Goal: Task Accomplishment & Management: Manage account settings

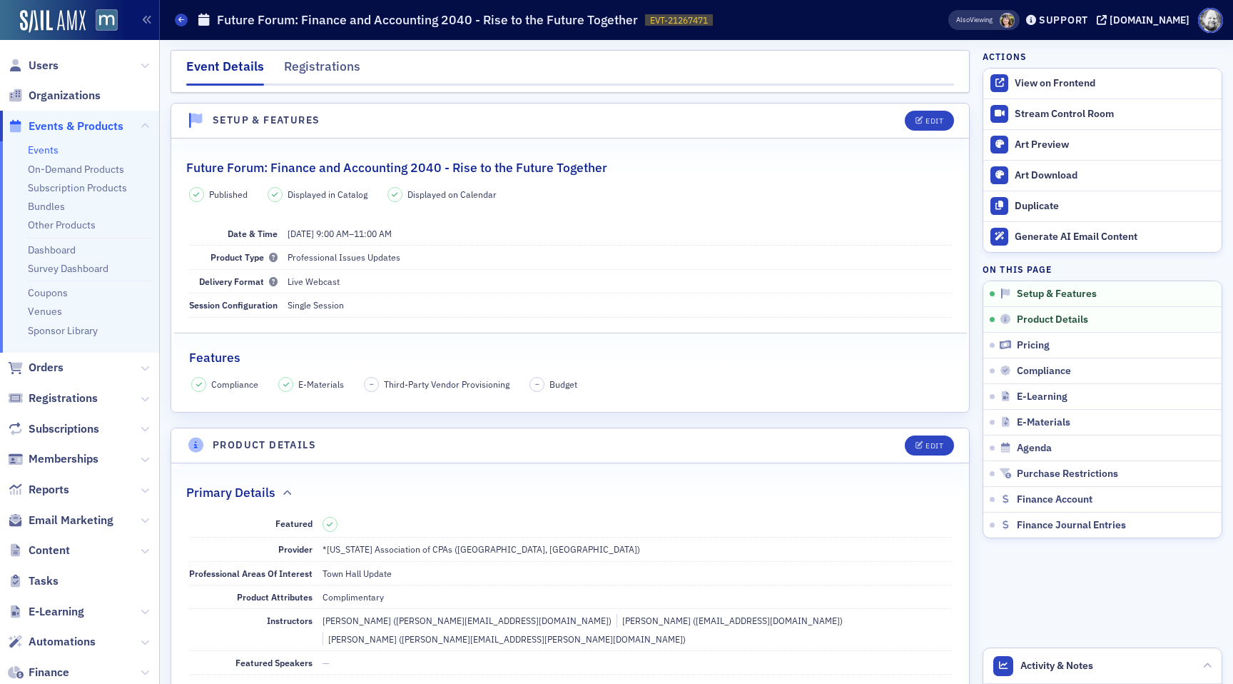
click at [1015, 22] on span at bounding box center [1007, 20] width 15 height 15
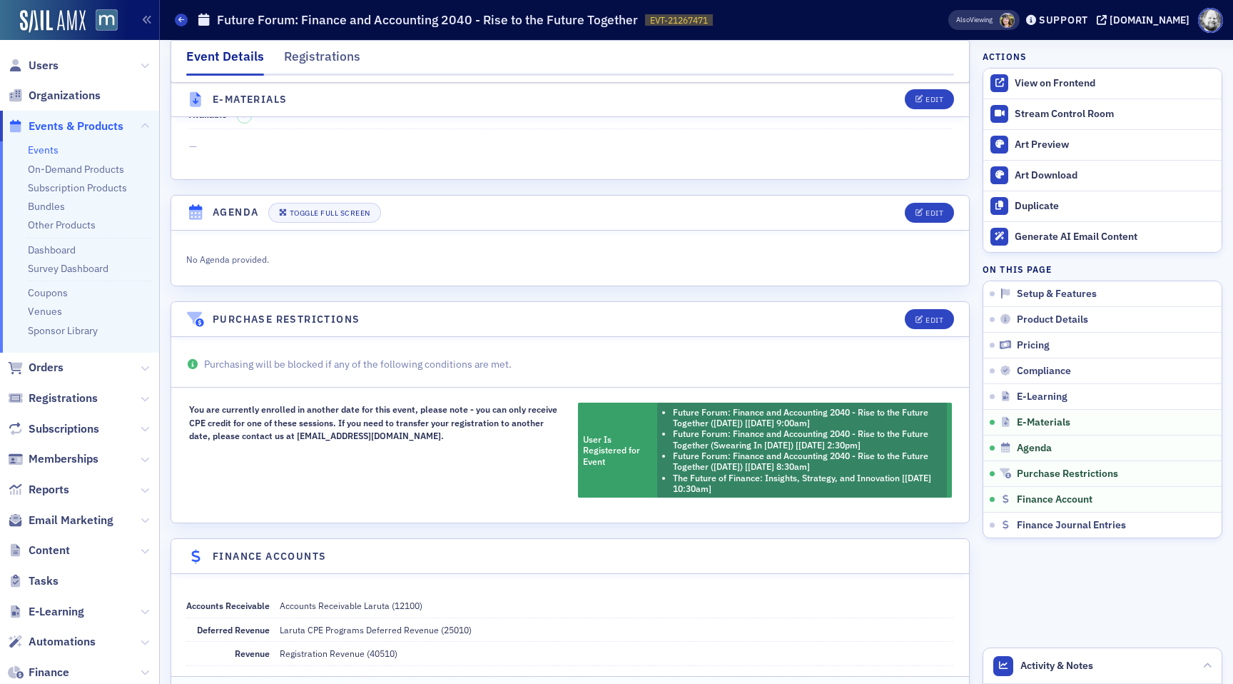
scroll to position [2202, 0]
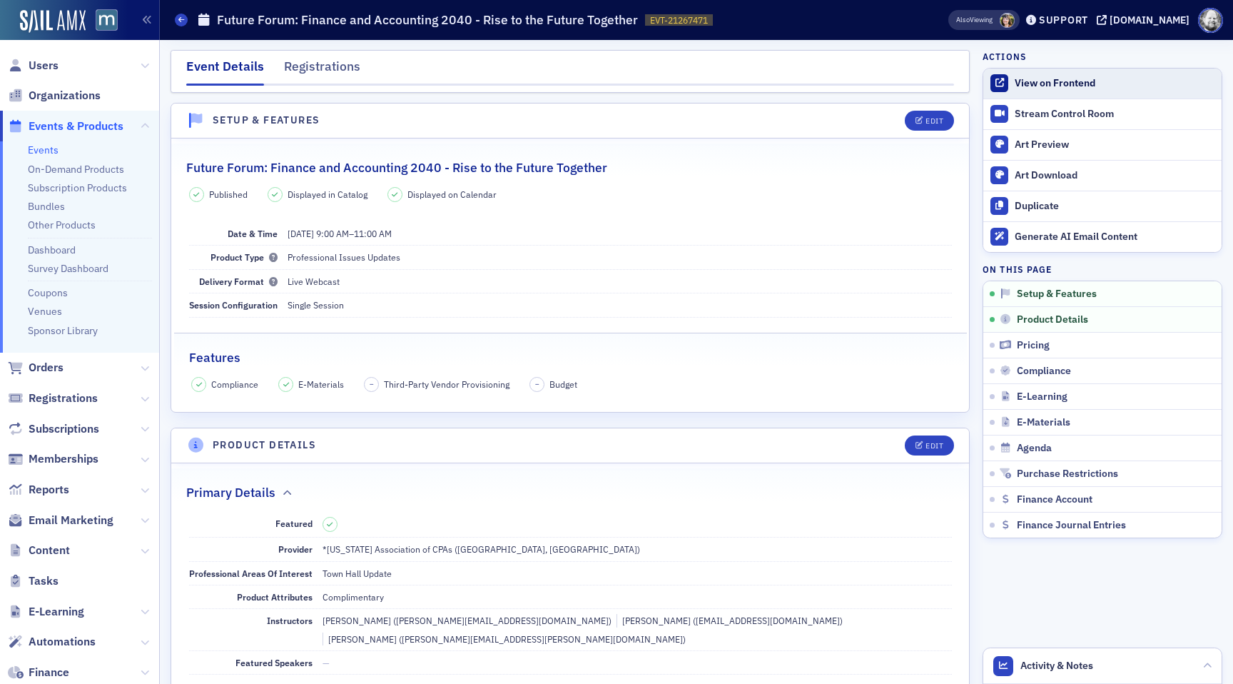
click at [1031, 83] on div "View on Frontend" at bounding box center [1115, 83] width 200 height 13
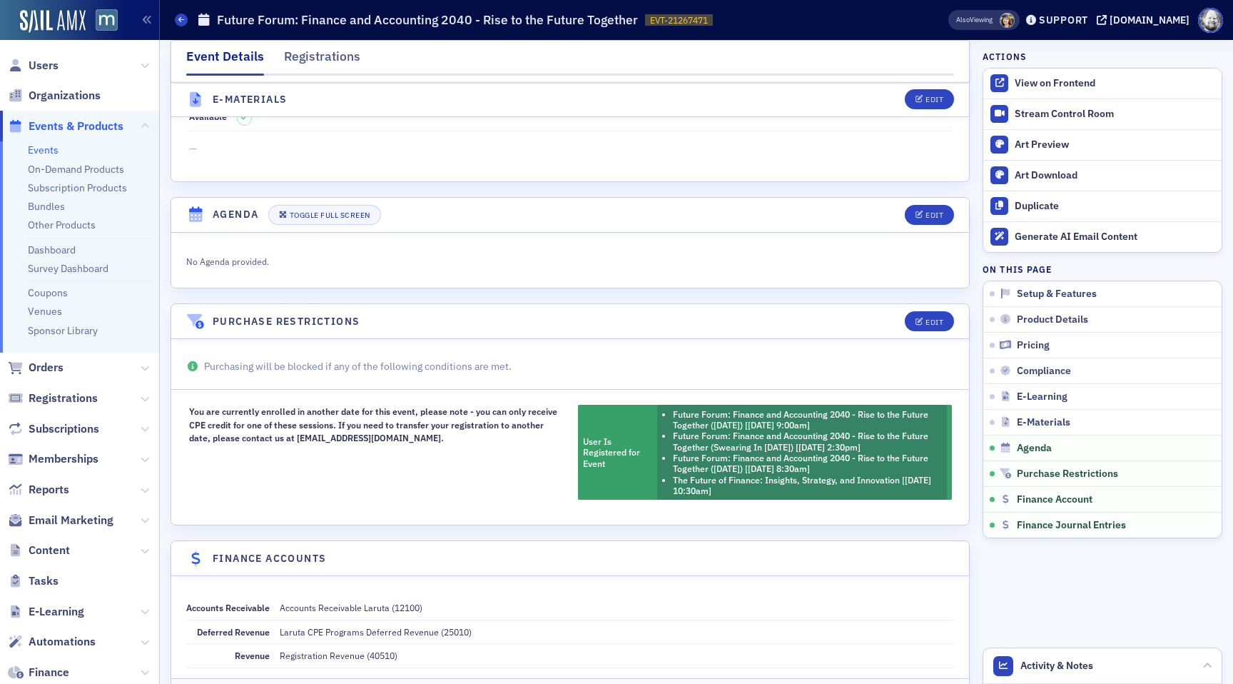
scroll to position [2371, 0]
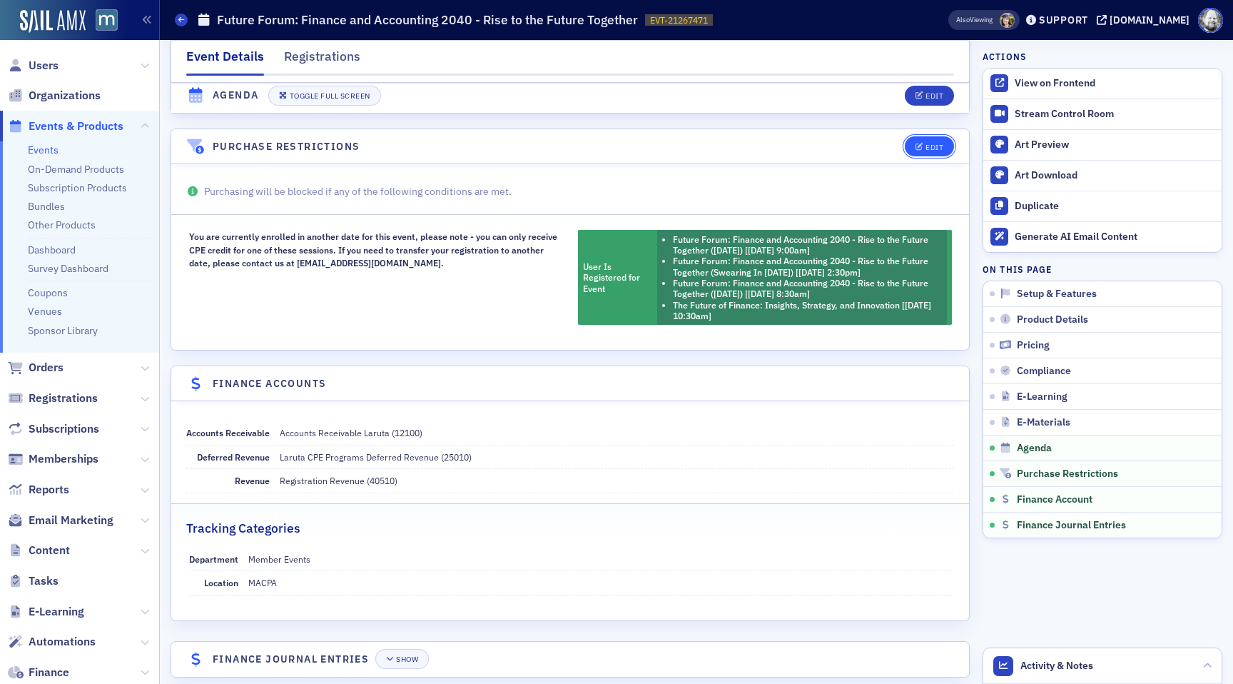
click at [929, 136] on button "Edit" at bounding box center [929, 146] width 49 height 20
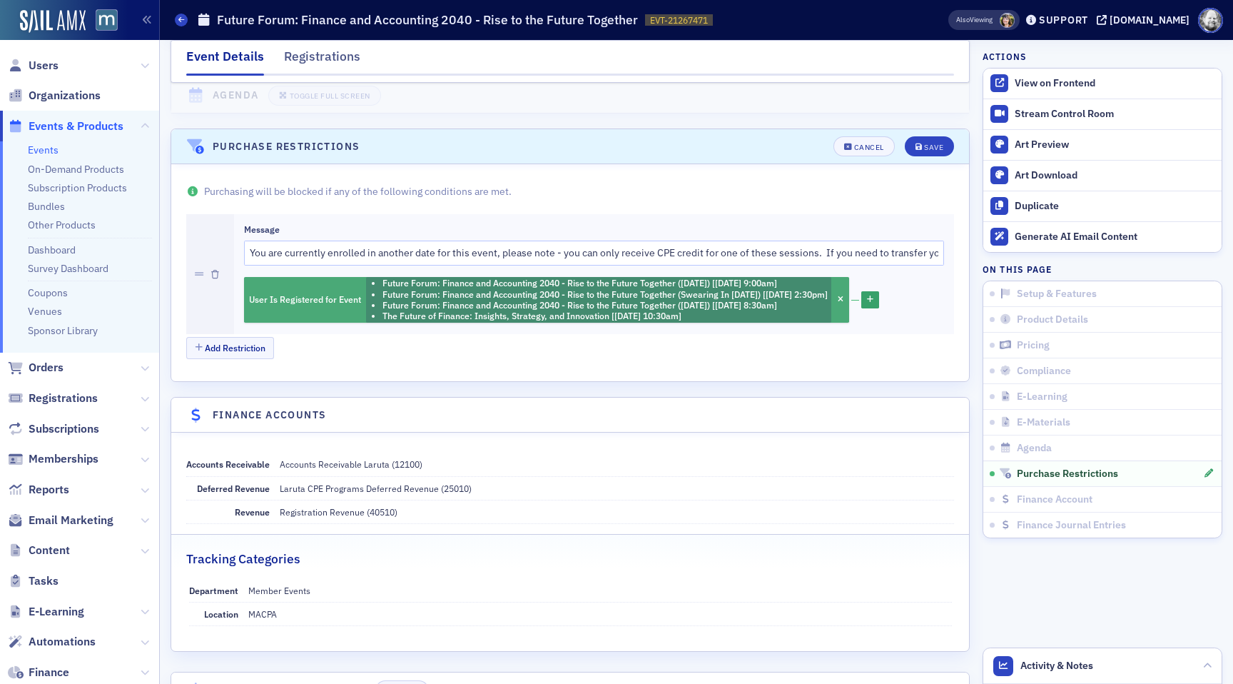
drag, startPoint x: 390, startPoint y: 294, endPoint x: 702, endPoint y: 301, distance: 312.0
click at [702, 310] on li "The Future of Finance: Insights, Strategy, and Innovation [[DATE] 10:30am]" at bounding box center [605, 315] width 445 height 11
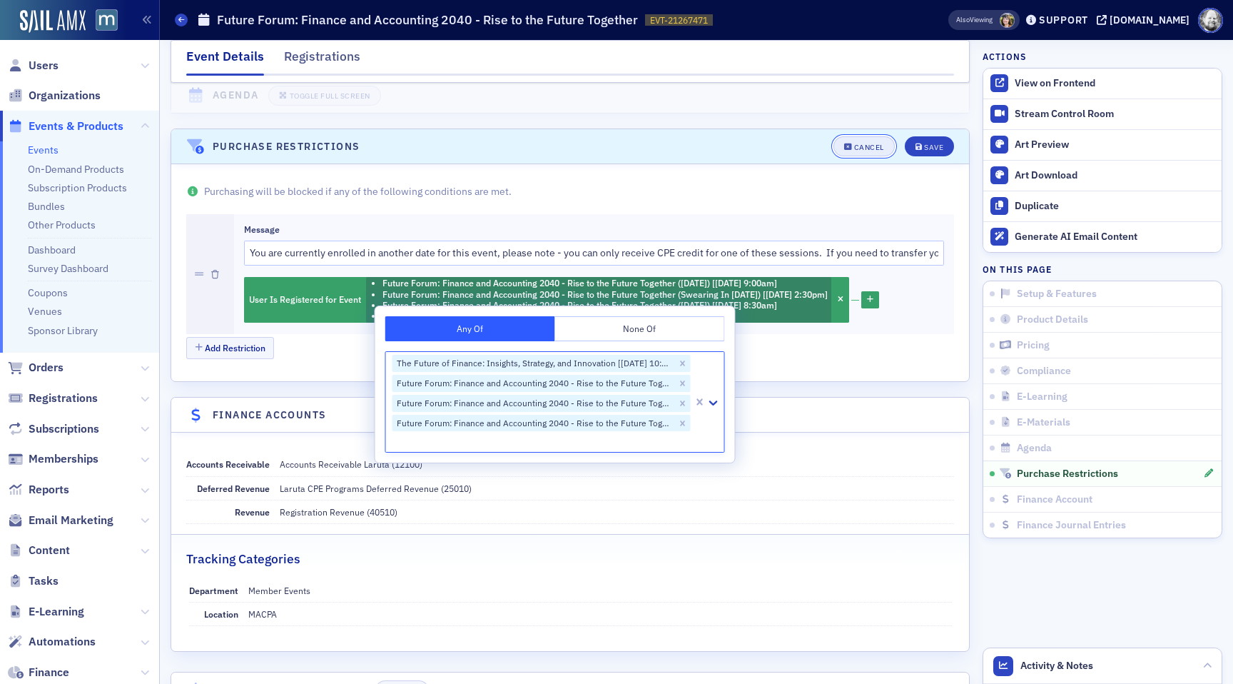
click at [877, 143] on div "Cancel" at bounding box center [869, 147] width 30 height 8
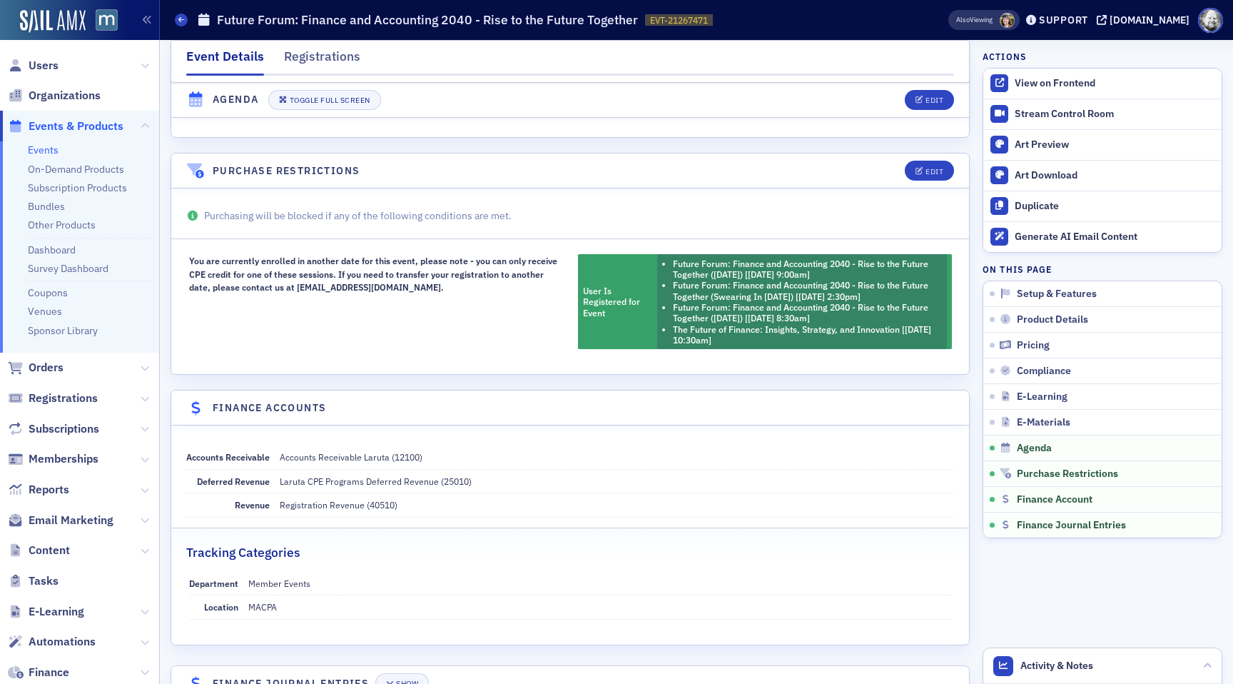
scroll to position [2339, 0]
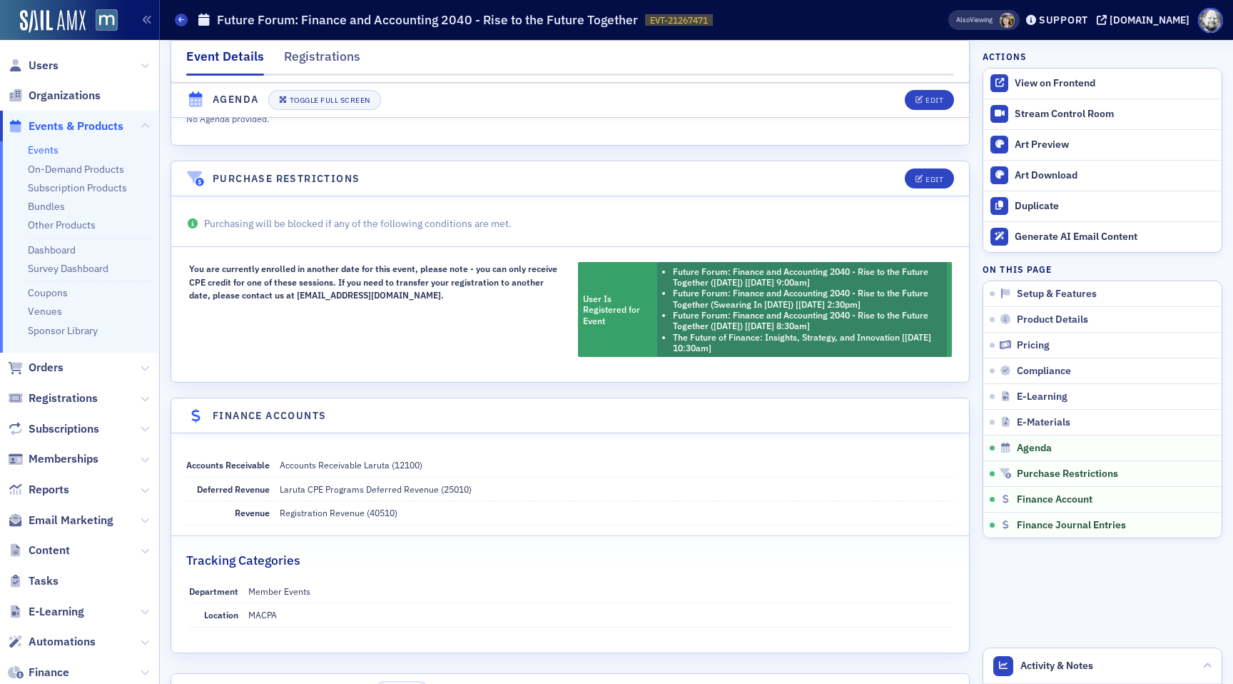
click at [44, 148] on link "Events" at bounding box center [43, 149] width 31 height 13
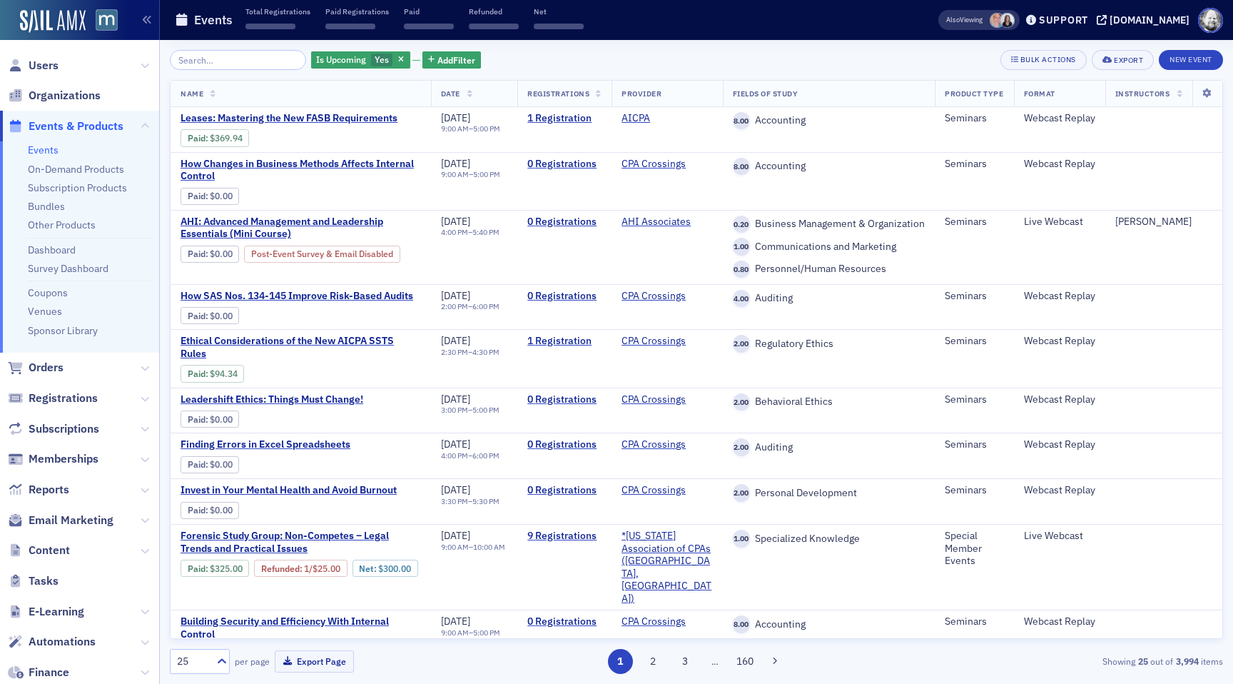
click at [235, 61] on input "search" at bounding box center [238, 60] width 136 height 20
type input "https://dashboard.stripe.com/acct_17faykKuFSzT4nZ0/payments/pi_3Q5IC6KuFSzT4nZ0…"
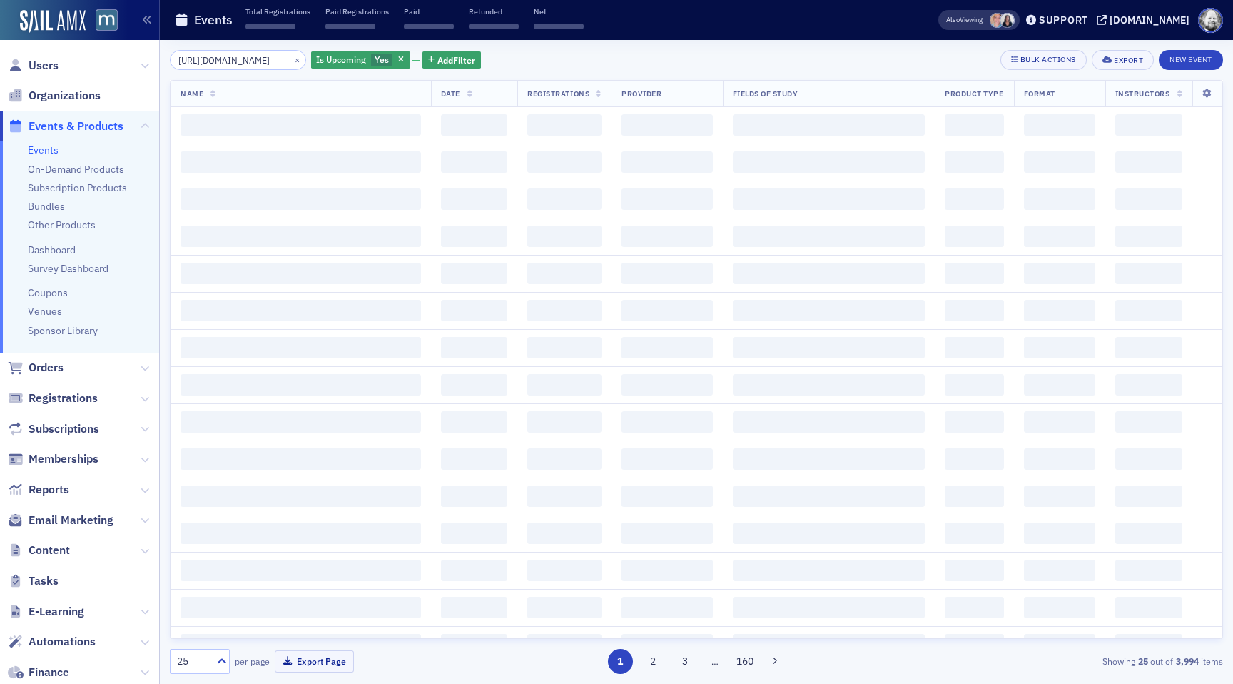
scroll to position [0, 306]
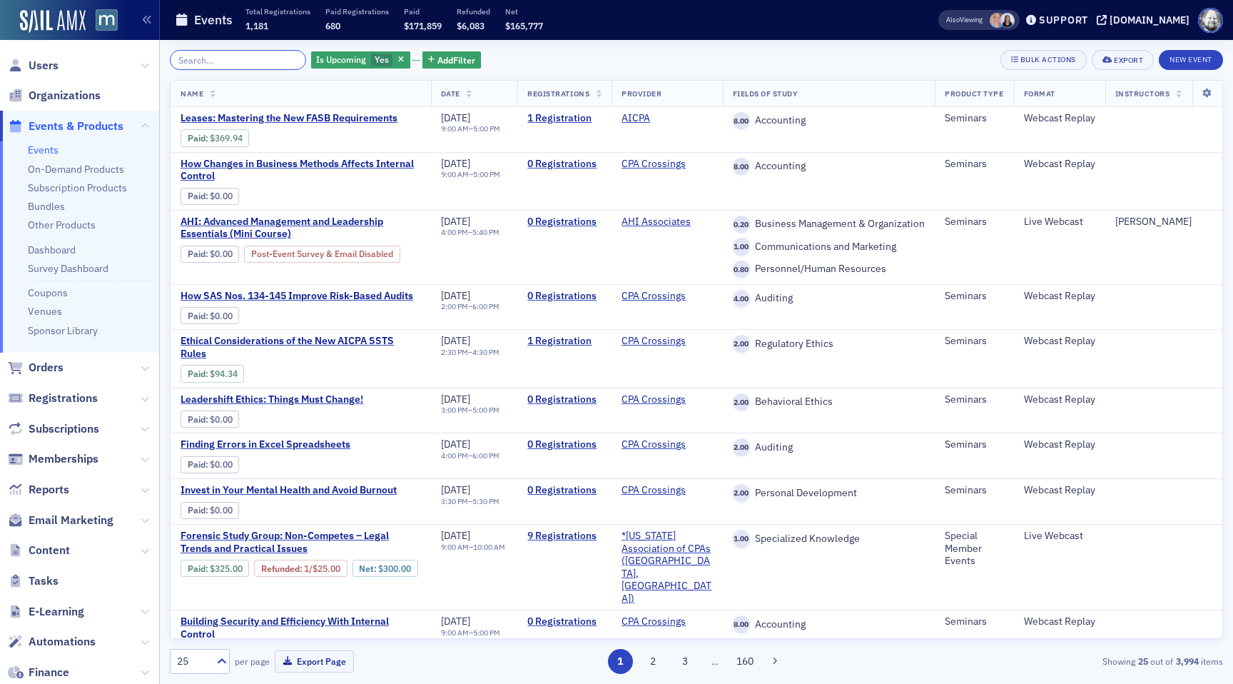
click at [221, 51] on input "search" at bounding box center [238, 60] width 136 height 20
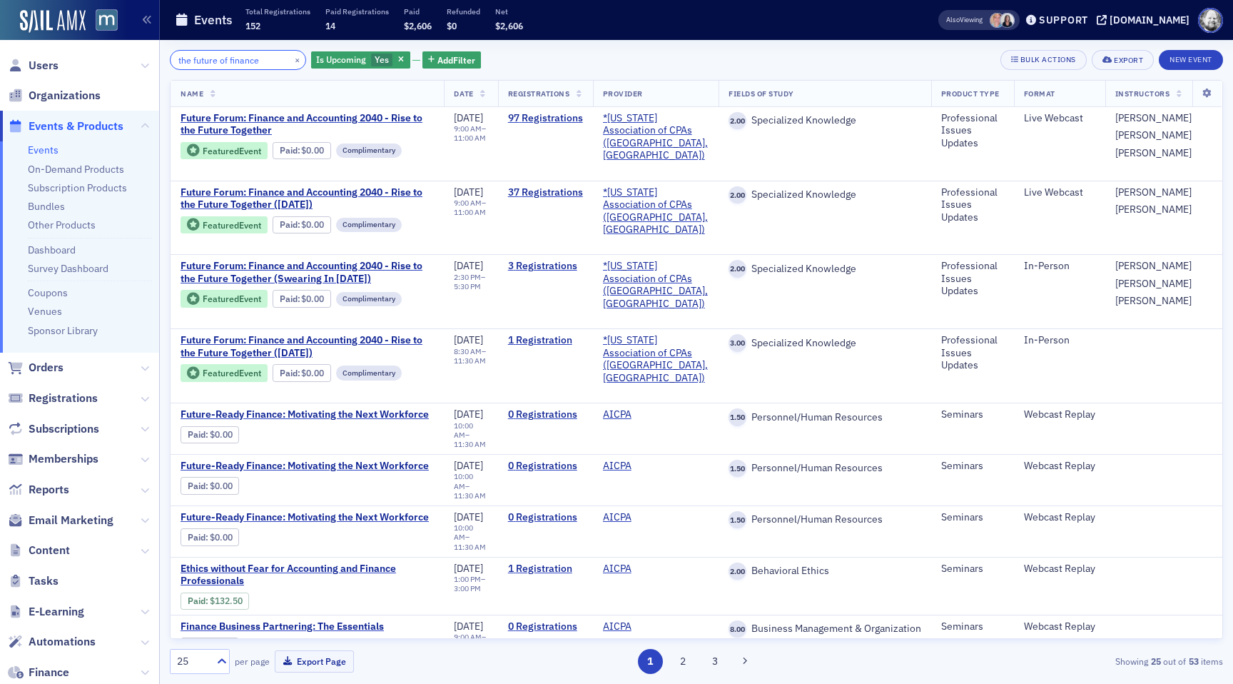
type input "the future of finance"
click at [395, 61] on span "button" at bounding box center [401, 60] width 13 height 13
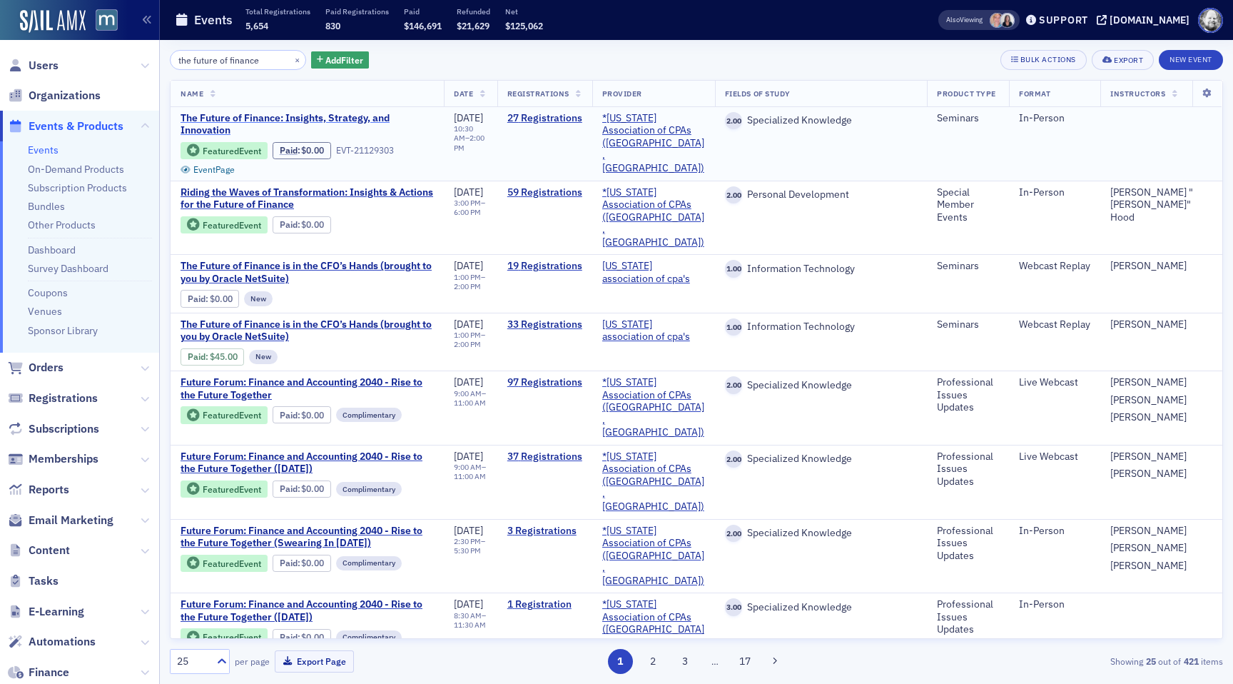
click at [330, 118] on span "The Future of Finance: Insights, Strategy, and Innovation" at bounding box center [307, 124] width 253 height 25
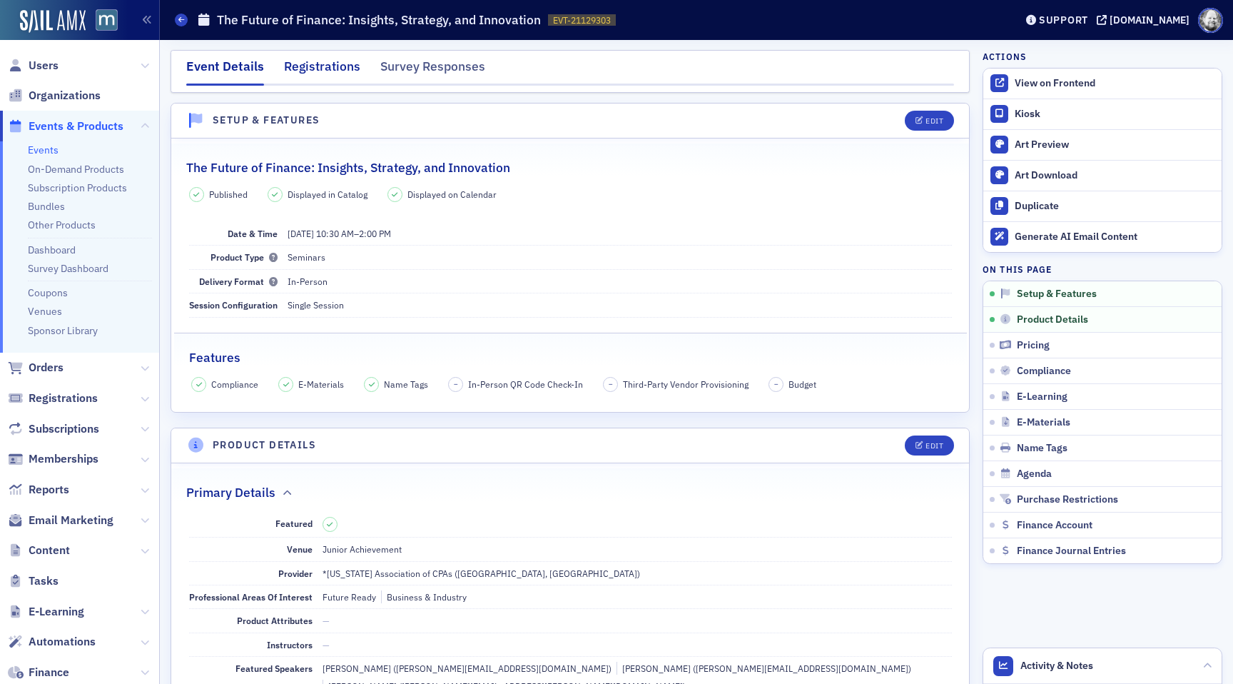
click at [319, 69] on div "Registrations" at bounding box center [322, 70] width 76 height 26
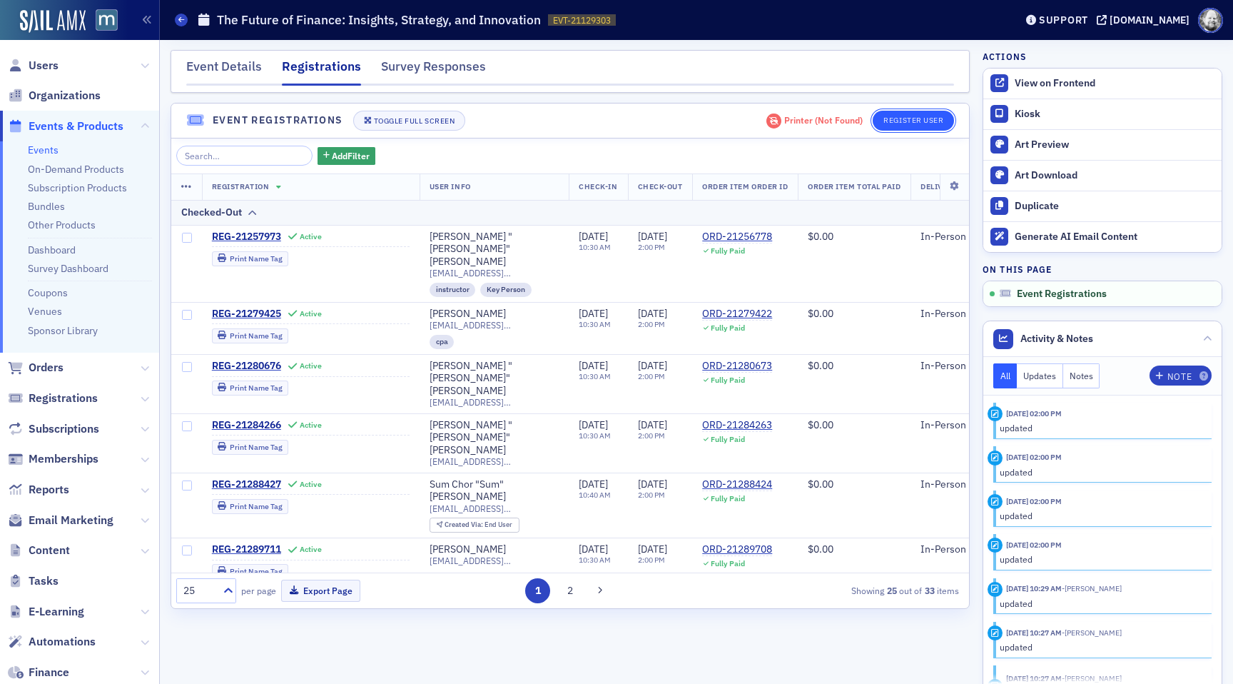
click at [934, 121] on button "Register User" at bounding box center [913, 121] width 81 height 20
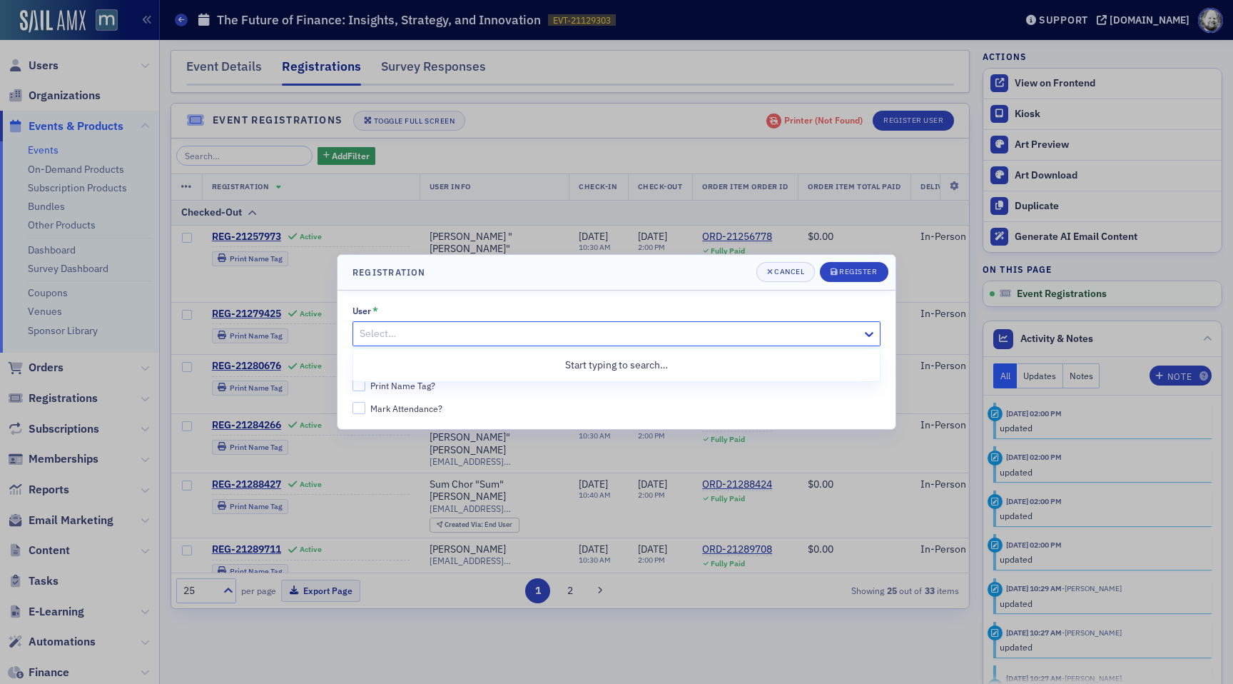
click at [535, 335] on div at bounding box center [609, 334] width 502 height 18
type input "aidan"
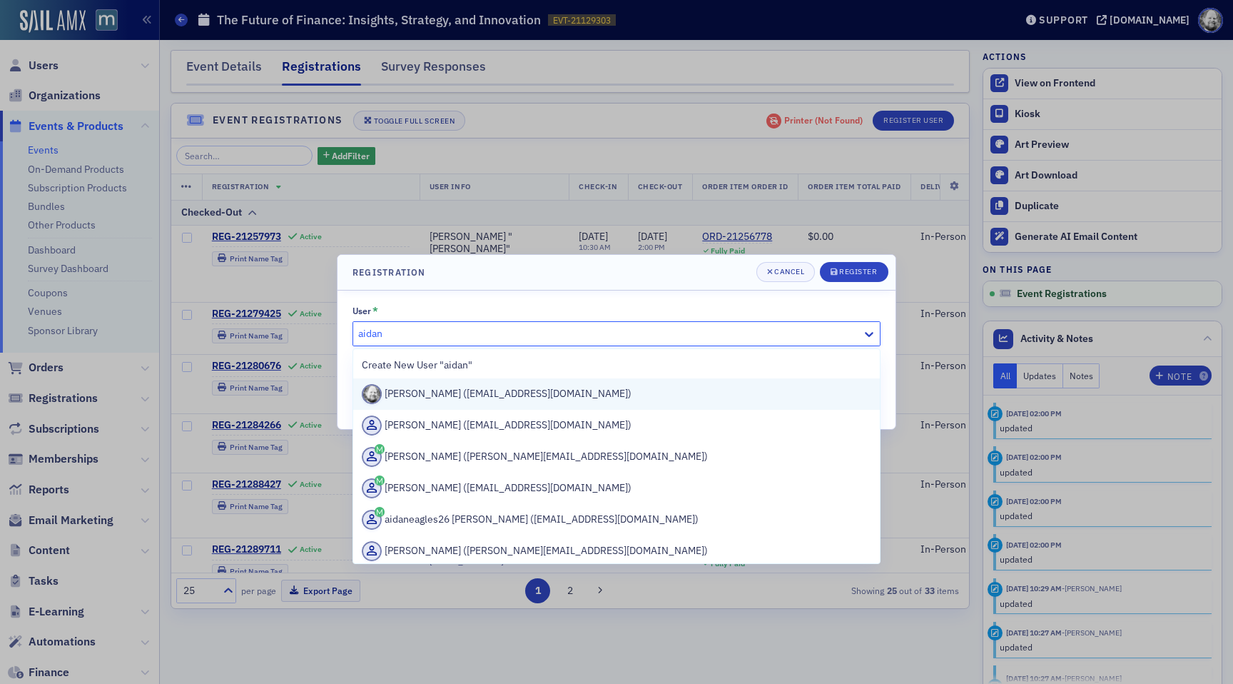
click at [460, 394] on div "Aidan Sullivan (aidan@blueoceanideas.com)" at bounding box center [617, 394] width 510 height 20
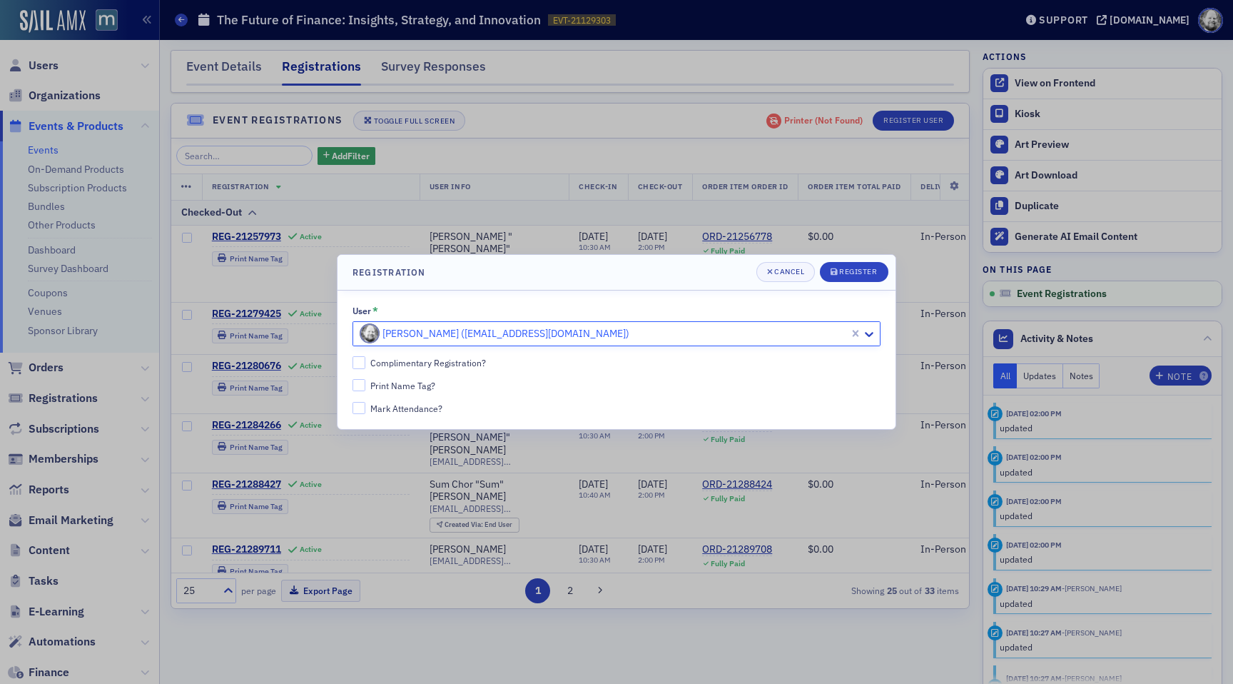
click at [427, 363] on div "Complimentary Registration?" at bounding box center [428, 363] width 116 height 12
click at [365, 363] on input "Complimentary Registration?" at bounding box center [359, 362] width 13 height 13
checkbox input "true"
click at [834, 276] on div "submit" at bounding box center [835, 271] width 9 height 11
